Goal: Information Seeking & Learning: Understand process/instructions

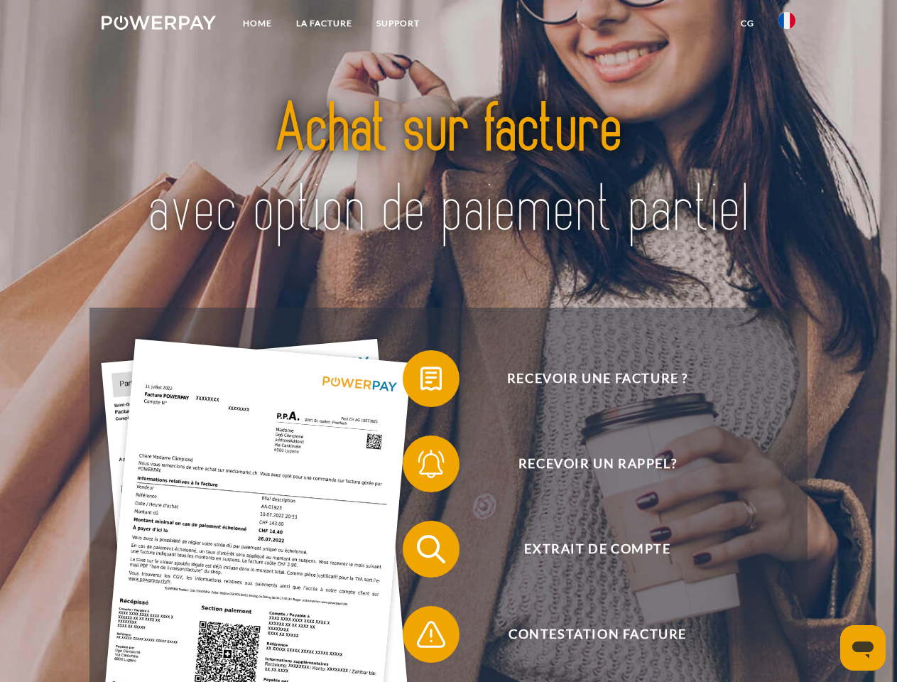
click at [158, 25] on img at bounding box center [159, 23] width 114 height 14
click at [787, 25] on img at bounding box center [786, 20] width 17 height 17
click at [747, 23] on link "CG" at bounding box center [748, 24] width 38 height 26
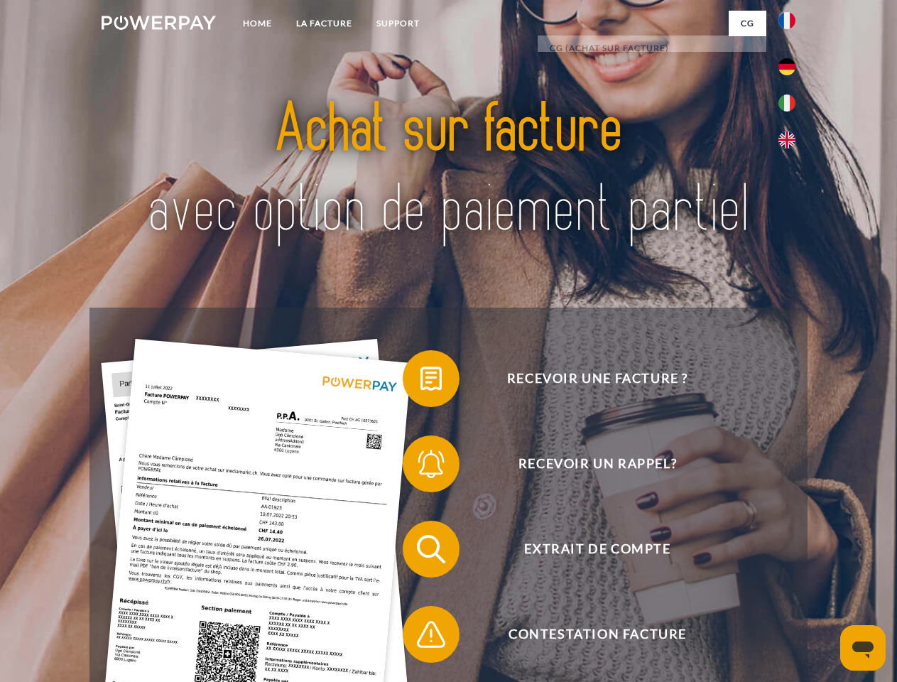
click at [420, 381] on span at bounding box center [409, 378] width 71 height 71
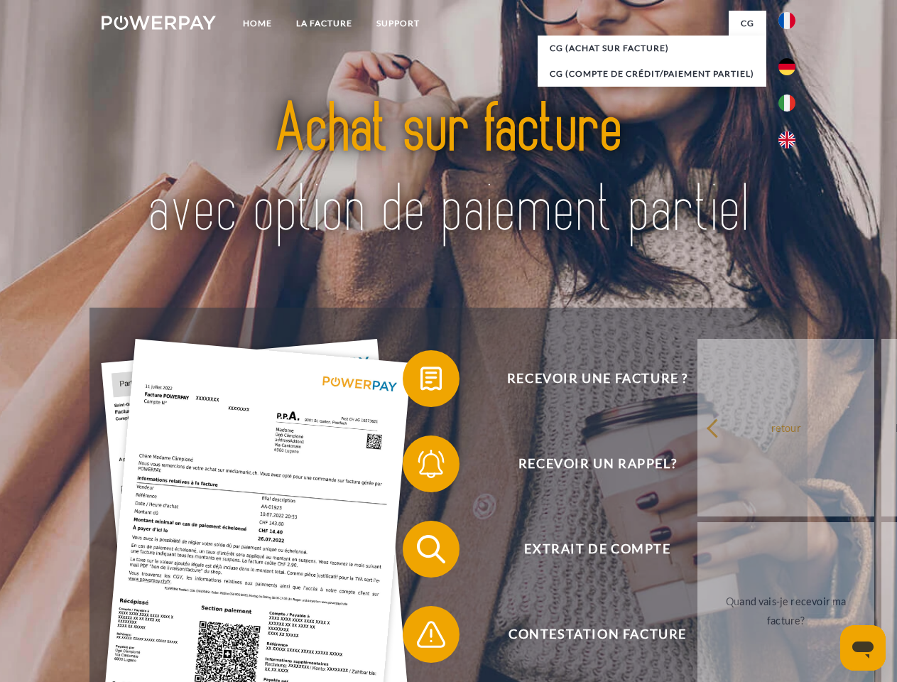
click at [420, 467] on span at bounding box center [409, 463] width 71 height 71
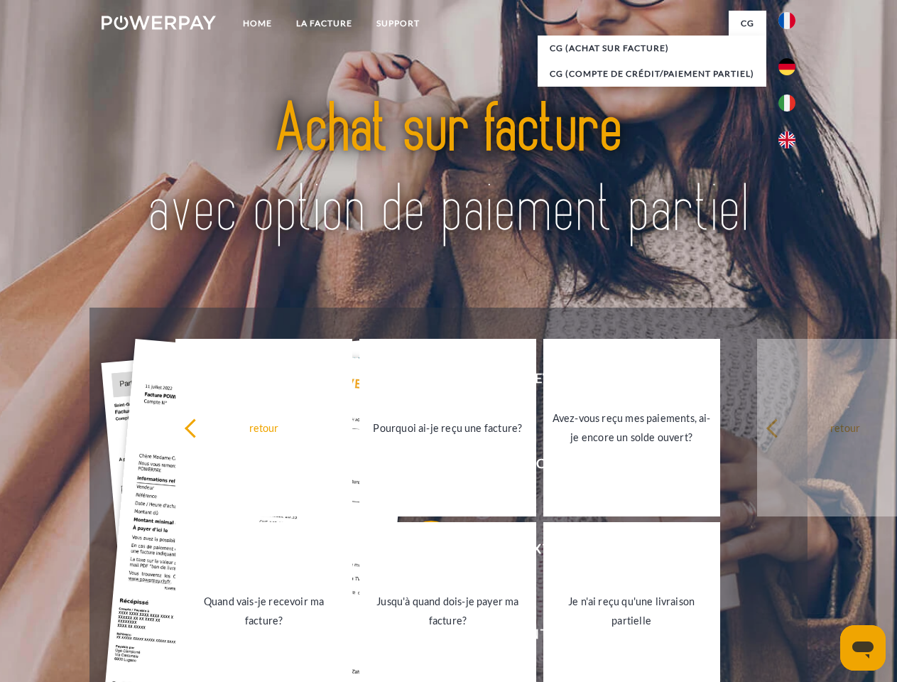
click at [420, 552] on link "Jusqu'à quand dois-je payer ma facture?" at bounding box center [447, 611] width 177 height 178
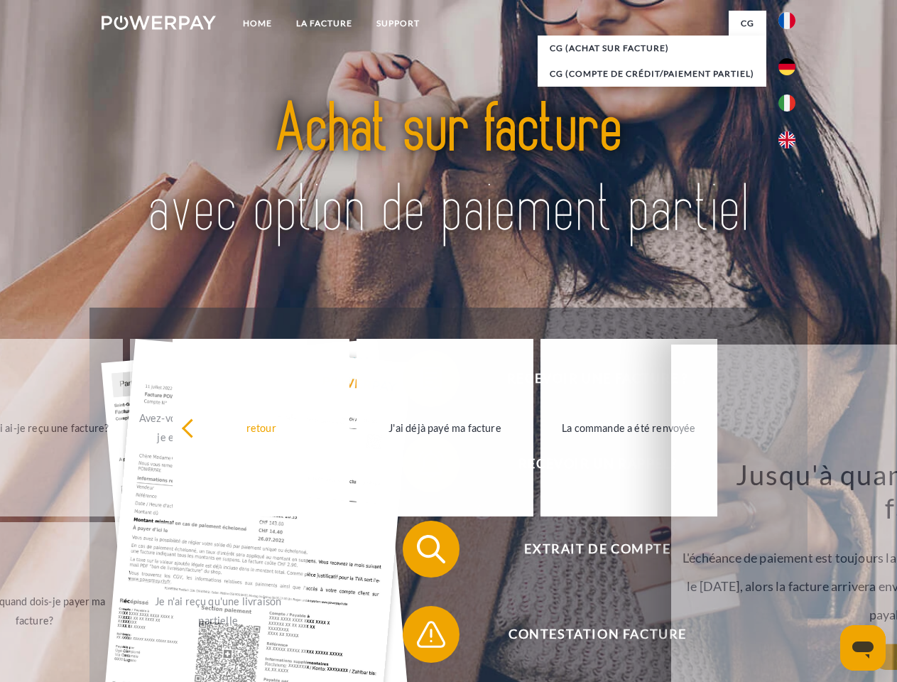
click at [420, 637] on span at bounding box center [409, 634] width 71 height 71
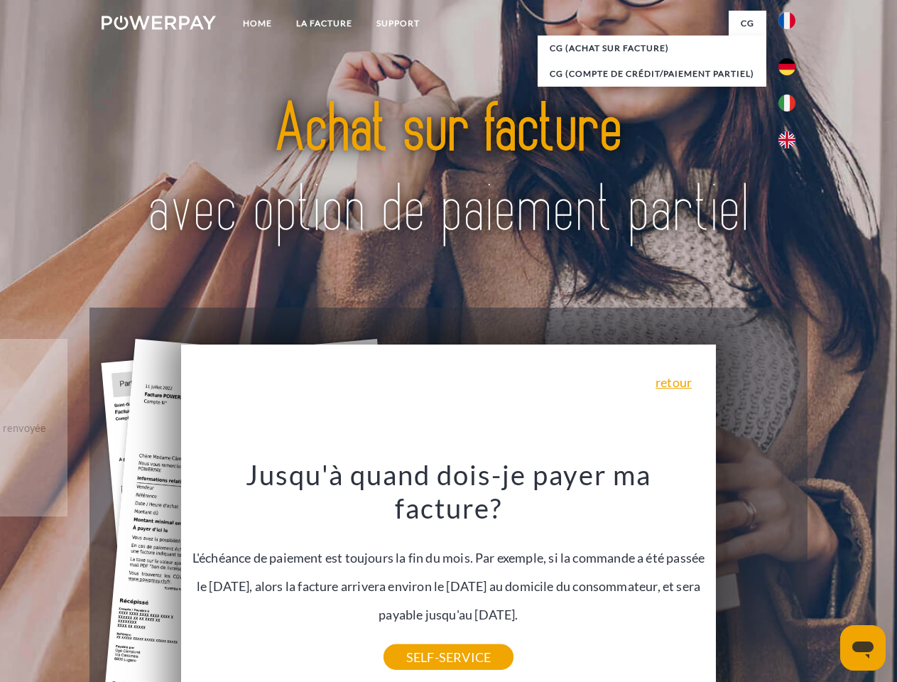
click at [863, 648] on icon "Ouvrir la fenêtre de messagerie" at bounding box center [862, 649] width 21 height 17
